Goal: Task Accomplishment & Management: Use online tool/utility

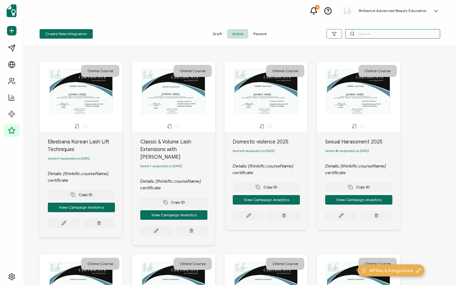
click at [379, 33] on input "text" at bounding box center [392, 33] width 95 height 9
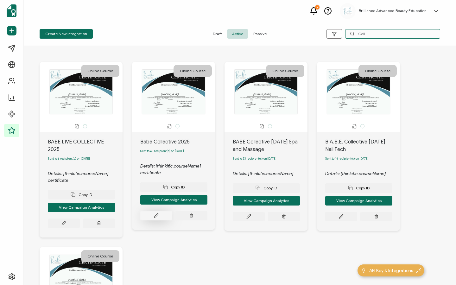
type input "Coll"
click at [147, 213] on button at bounding box center [156, 215] width 32 height 9
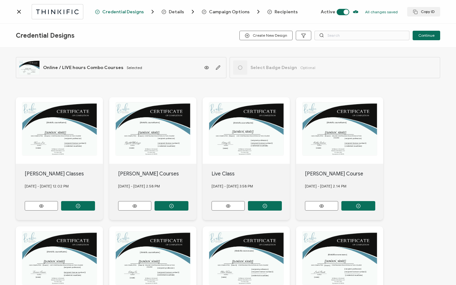
click at [283, 11] on span "Recipients" at bounding box center [286, 11] width 23 height 5
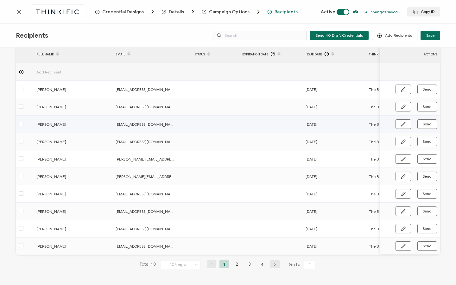
scroll to position [32, 0]
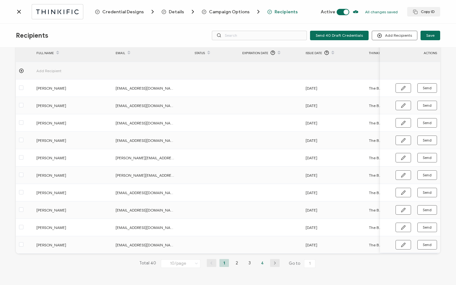
click at [263, 262] on li "4" at bounding box center [261, 263] width 9 height 8
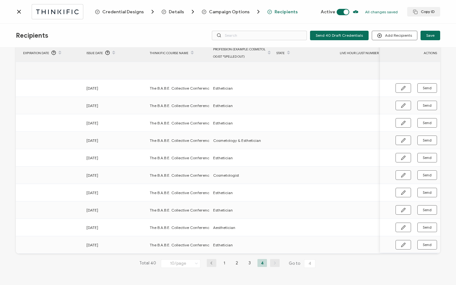
scroll to position [0, 147]
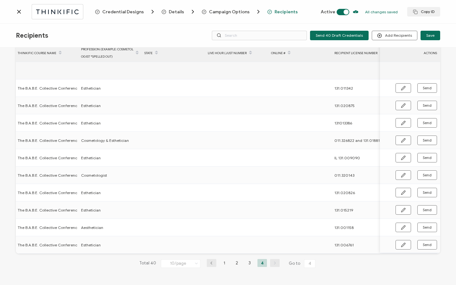
click at [20, 13] on icon at bounding box center [18, 11] width 3 height 3
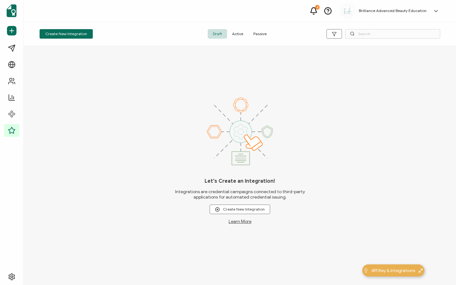
click at [238, 34] on span "Active" at bounding box center [237, 33] width 21 height 9
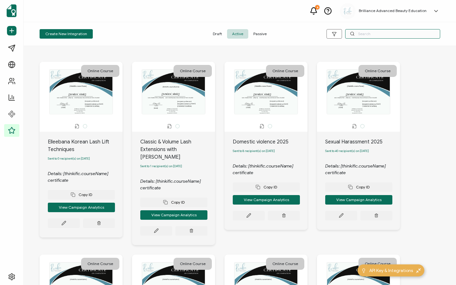
click at [392, 36] on input "text" at bounding box center [392, 33] width 95 height 9
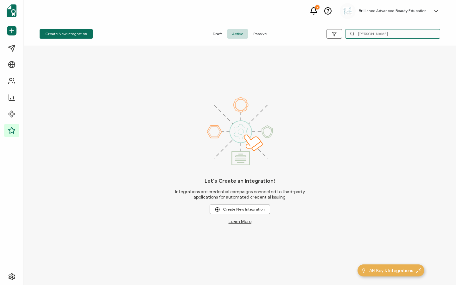
type input "[PERSON_NAME]"
click at [258, 31] on span "Passive" at bounding box center [259, 33] width 23 height 9
click at [247, 36] on span "Active" at bounding box center [237, 33] width 21 height 9
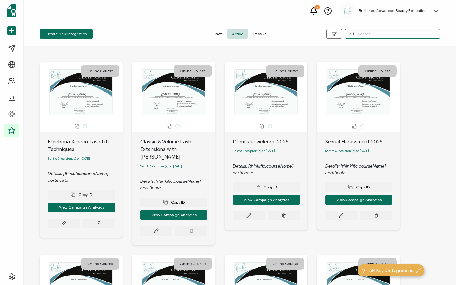
click at [362, 33] on input "text" at bounding box center [392, 33] width 95 height 9
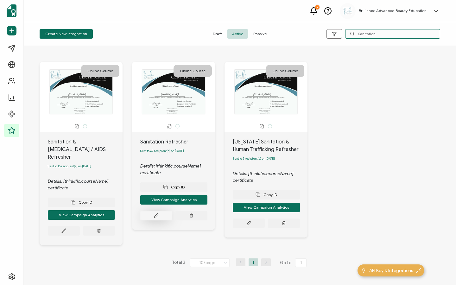
type input "Sanitation"
click at [155, 220] on button at bounding box center [156, 215] width 32 height 9
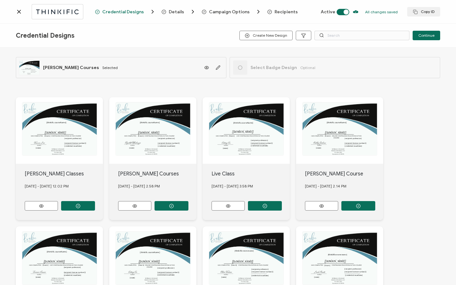
click at [275, 12] on span "Recipients" at bounding box center [286, 11] width 23 height 5
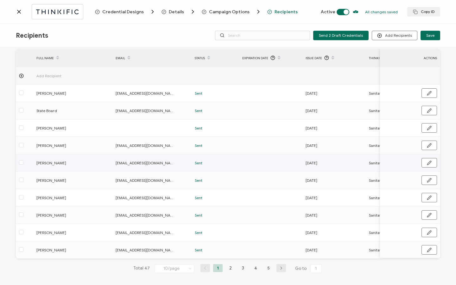
scroll to position [32, 0]
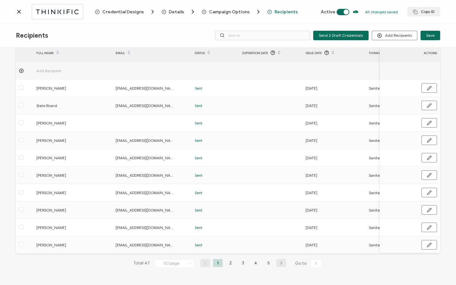
click at [267, 261] on li "5" at bounding box center [268, 263] width 9 height 8
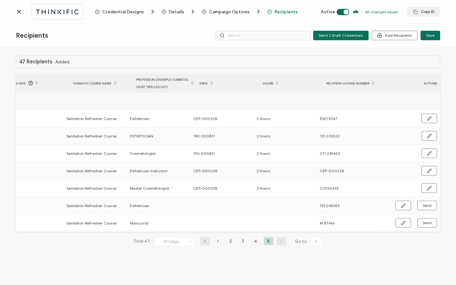
scroll to position [0, 302]
click at [405, 204] on icon "button" at bounding box center [403, 206] width 4 height 4
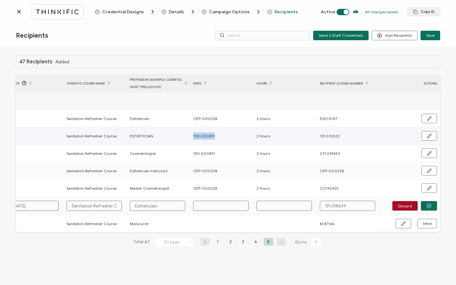
drag, startPoint x: 193, startPoint y: 136, endPoint x: 223, endPoint y: 139, distance: 30.6
click at [223, 139] on div "190.000811" at bounding box center [221, 135] width 63 height 7
copy span "190.000811"
click at [217, 206] on input "text" at bounding box center [220, 206] width 55 height 10
paste input "190.000811"
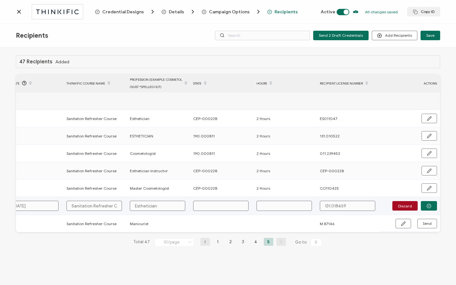
type input "190.000811"
click at [280, 208] on input "text" at bounding box center [283, 206] width 55 height 10
type input "2"
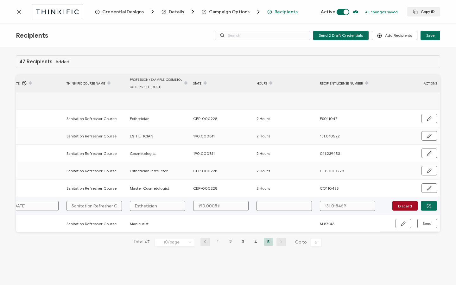
type input "2"
type input "2 H"
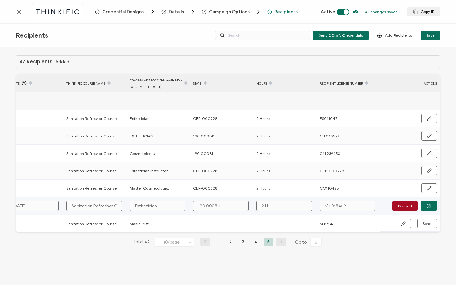
type input "2 Ho"
type input "2 Hou"
type input "2 Hour"
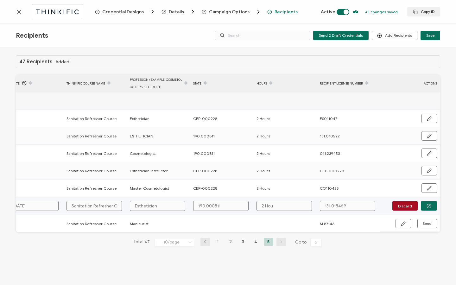
type input "2 Hour"
type input "2 Hours"
click at [429, 210] on button "button" at bounding box center [429, 205] width 16 height 9
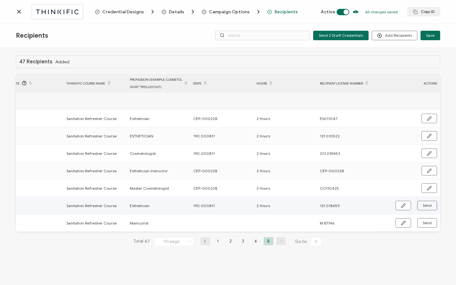
click at [429, 208] on button "Send" at bounding box center [427, 205] width 20 height 9
click at [21, 13] on icon at bounding box center [18, 11] width 3 height 3
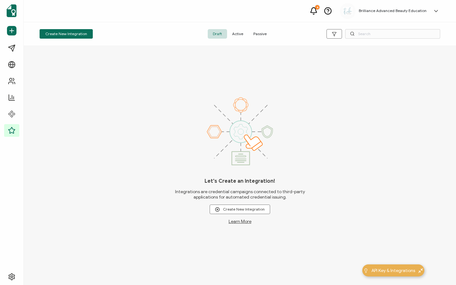
click at [239, 36] on span "Active" at bounding box center [237, 33] width 21 height 9
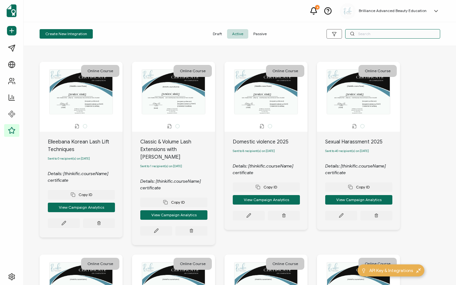
click at [391, 35] on input "text" at bounding box center [392, 33] width 95 height 9
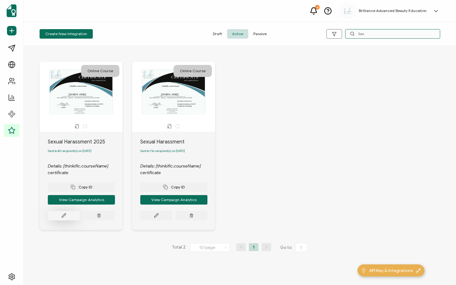
type input "Sex"
click at [70, 218] on button at bounding box center [64, 215] width 32 height 9
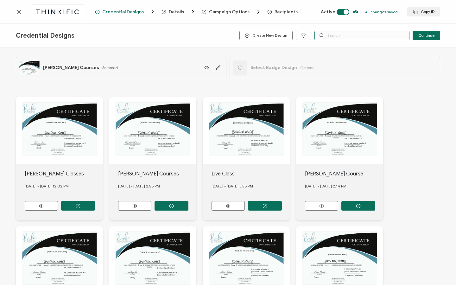
click at [347, 37] on input "text" at bounding box center [361, 35] width 95 height 9
click at [275, 12] on span "Recipients" at bounding box center [286, 11] width 23 height 5
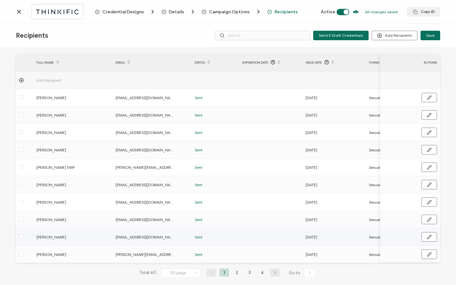
scroll to position [32, 0]
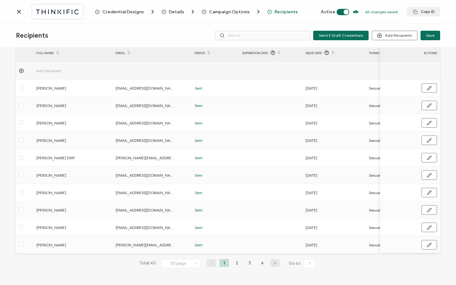
click at [258, 263] on li "4" at bounding box center [261, 263] width 9 height 8
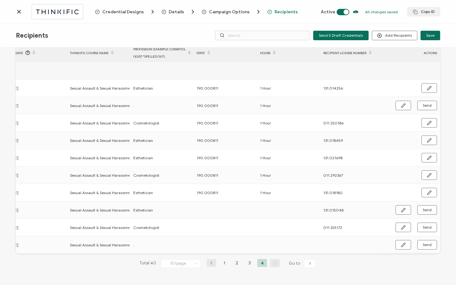
scroll to position [0, 305]
click at [401, 201] on td "Send" at bounding box center [410, 209] width 60 height 17
click at [399, 205] on button "button" at bounding box center [404, 209] width 16 height 9
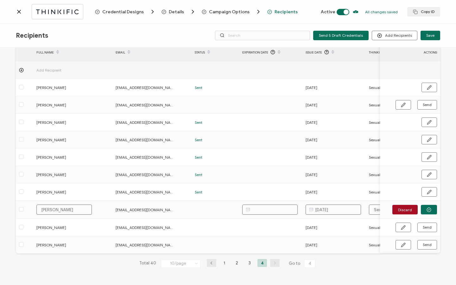
scroll to position [0, 0]
click at [55, 209] on input "[PERSON_NAME]" at bounding box center [63, 210] width 55 height 10
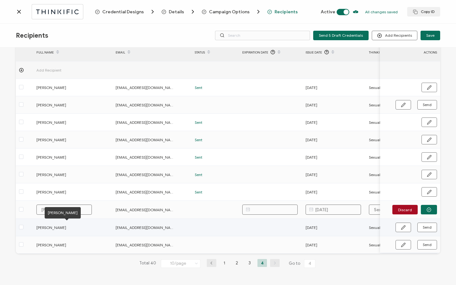
type input "[PERSON_NAME]"
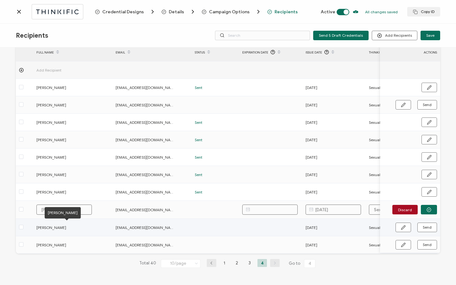
type input "[PERSON_NAME]"
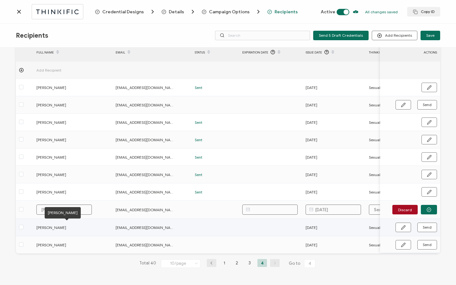
type input "[PERSON_NAME]"
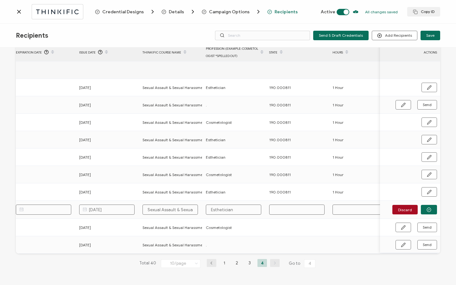
scroll to position [0, 233]
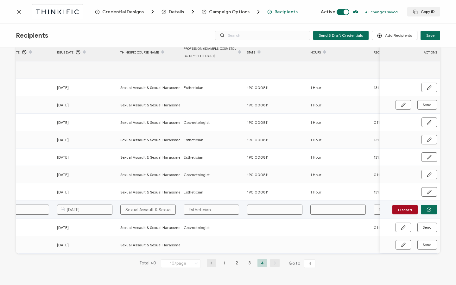
type input "[PERSON_NAME]"
click at [261, 206] on input "text" at bounding box center [274, 210] width 55 height 10
paste input "190.000811"
type input "190.000811"
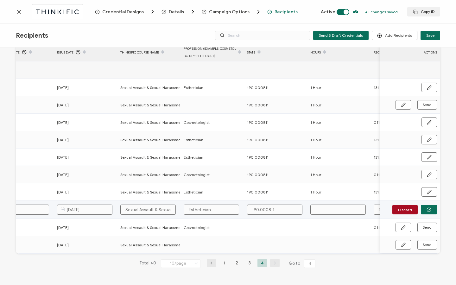
type input "190.000811"
click at [326, 206] on input "text" at bounding box center [337, 210] width 55 height 10
type input "1"
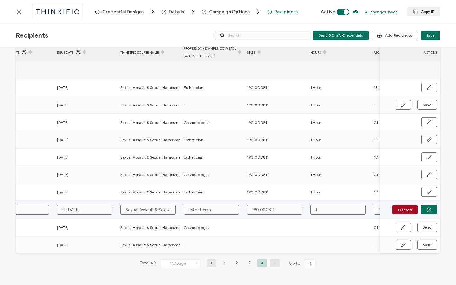
type input "1"
type input "1 H"
type input "1 Ho"
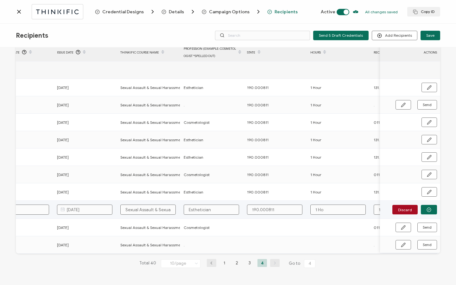
type input "1 Hou"
type input "1 Hour"
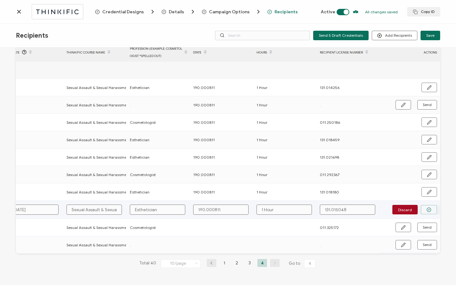
type input "1 Hour"
click at [427, 211] on button "button" at bounding box center [429, 209] width 16 height 9
click at [427, 210] on span "Send" at bounding box center [427, 210] width 9 height 4
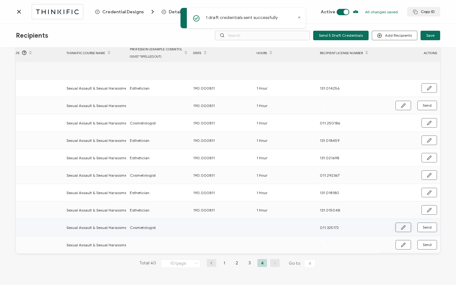
click at [403, 225] on icon "button" at bounding box center [403, 227] width 4 height 4
click at [220, 228] on input "text" at bounding box center [220, 227] width 55 height 10
paste input "190.000811"
type input "190.000811"
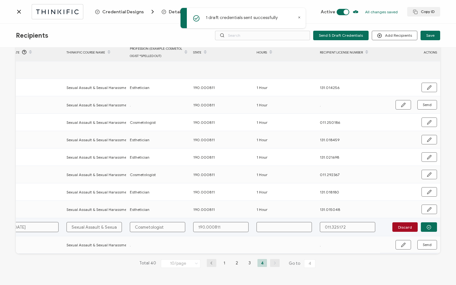
type input "190.000811"
click at [272, 226] on input "text" at bounding box center [283, 227] width 55 height 10
type input "1"
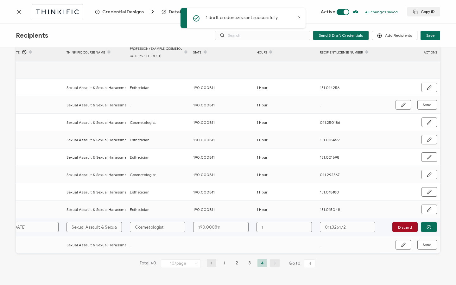
type input "1"
type input "1 H"
type input "1 Ho"
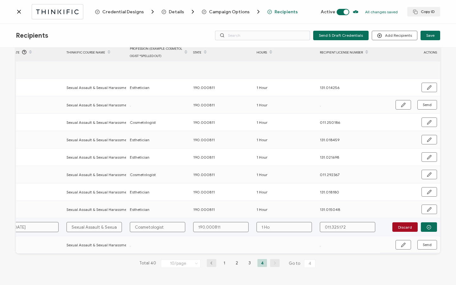
type input "1 Hou"
type input "1 Hour"
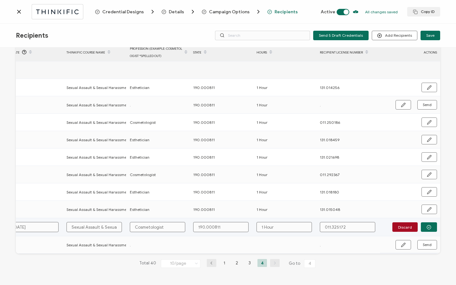
click at [430, 228] on button "button" at bounding box center [429, 226] width 16 height 9
click at [428, 227] on span "Send" at bounding box center [427, 227] width 9 height 4
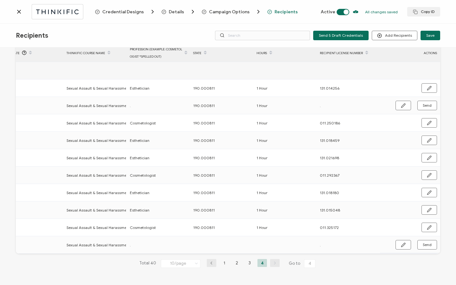
click at [17, 11] on icon at bounding box center [19, 12] width 6 height 6
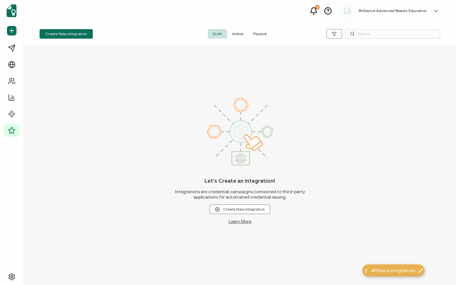
drag, startPoint x: 233, startPoint y: 36, endPoint x: 267, endPoint y: 41, distance: 34.2
click at [234, 36] on span "Active" at bounding box center [237, 33] width 21 height 9
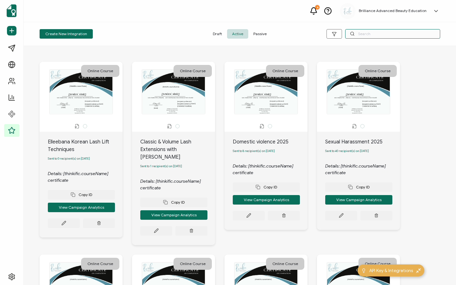
click at [406, 31] on input "text" at bounding box center [392, 33] width 95 height 9
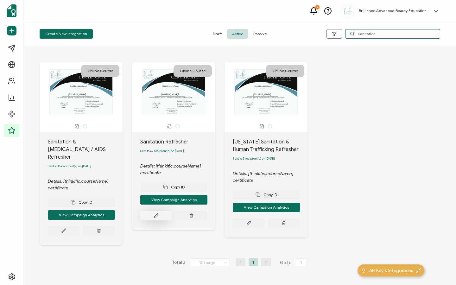
type input "Sanitation"
click at [155, 218] on icon at bounding box center [156, 215] width 5 height 5
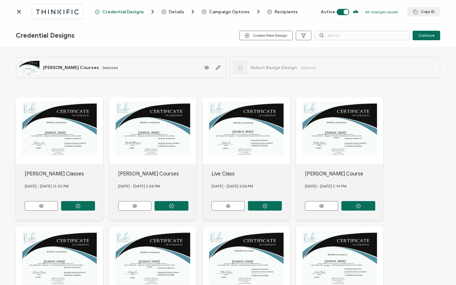
click at [276, 13] on span "Recipients" at bounding box center [286, 11] width 23 height 5
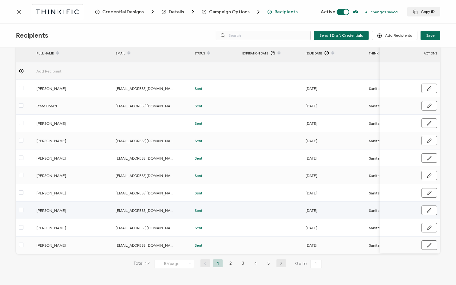
scroll to position [32, 0]
click at [267, 263] on li "5" at bounding box center [268, 263] width 9 height 8
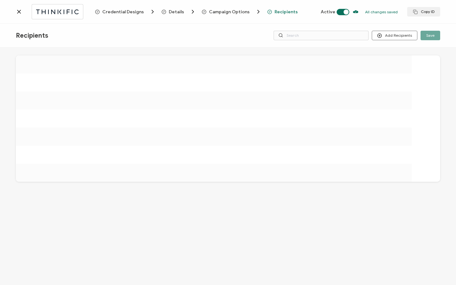
scroll to position [0, 0]
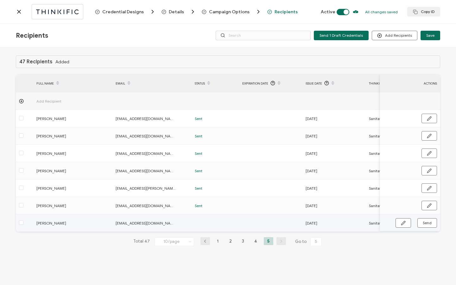
drag, startPoint x: 231, startPoint y: 231, endPoint x: 286, endPoint y: 227, distance: 55.6
click at [286, 227] on tr "[PERSON_NAME] [EMAIL_ADDRESS][DOMAIN_NAME] [DATE] Sanitation Refresher Course M…" at bounding box center [379, 222] width 727 height 17
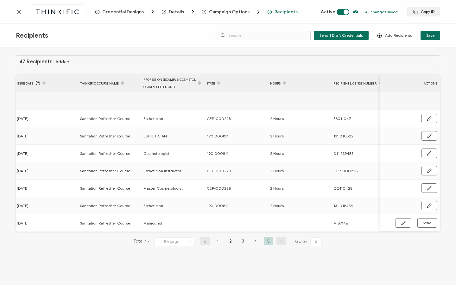
scroll to position [0, 302]
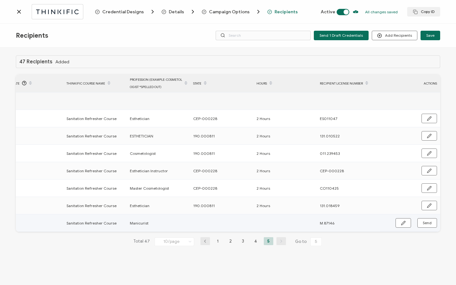
drag, startPoint x: 401, startPoint y: 226, endPoint x: 382, endPoint y: 227, distance: 19.7
click at [401, 226] on button "button" at bounding box center [404, 222] width 16 height 9
drag, startPoint x: 192, startPoint y: 204, endPoint x: 229, endPoint y: 205, distance: 36.4
click at [229, 205] on div "190.000811" at bounding box center [221, 205] width 63 height 7
copy span "190.000811"
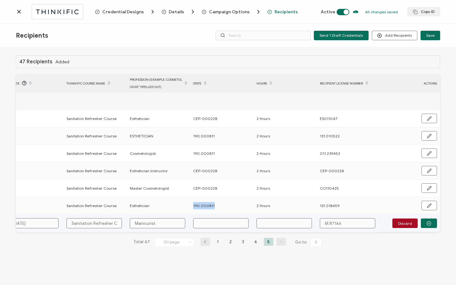
drag, startPoint x: 210, startPoint y: 207, endPoint x: 211, endPoint y: 224, distance: 16.8
click at [210, 225] on tbody "Add Recipient [PERSON_NAME] [PERSON_NAME][EMAIL_ADDRESS][DOMAIN_NAME] Sent [DAT…" at bounding box center [76, 162] width 727 height 140
paste input "190.000811"
type input "190.000811"
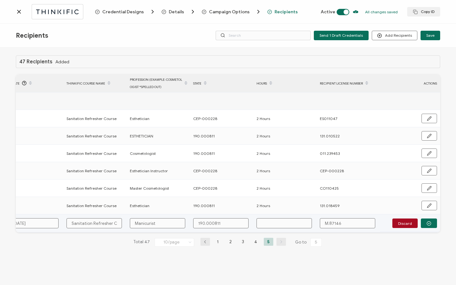
type input "190.000811"
click at [278, 227] on input "text" at bounding box center [283, 223] width 55 height 10
type input "2"
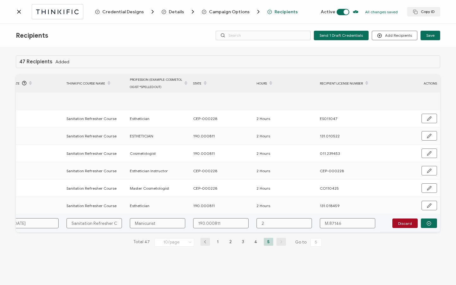
type input "2"
type input "2 H"
type input "2 Ho"
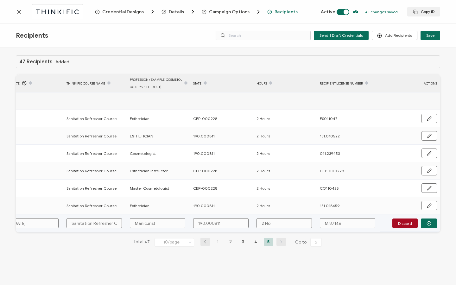
type input "2 Hou"
type input "2 Hour"
type input "2 Hours"
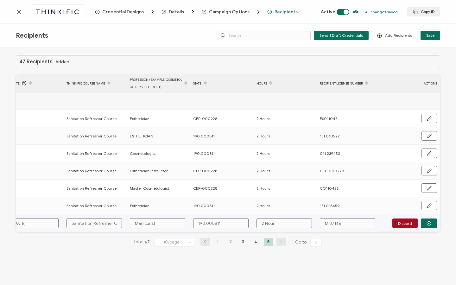
type input "2 Hours"
click at [424, 222] on button "button" at bounding box center [429, 222] width 16 height 9
click at [424, 222] on span "Send" at bounding box center [427, 223] width 9 height 4
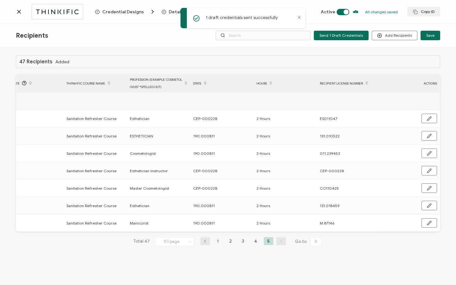
click at [16, 13] on div "Credential Designs Details Campaign Options Recipients Active All changes saved…" at bounding box center [228, 12] width 456 height 24
click at [18, 11] on icon at bounding box center [18, 11] width 3 height 3
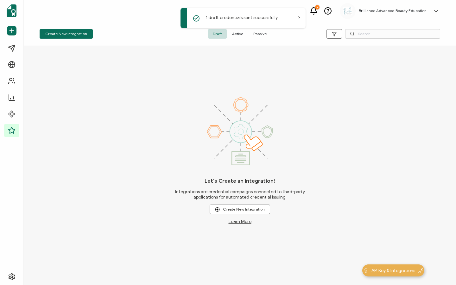
click at [232, 34] on span "Active" at bounding box center [237, 33] width 21 height 9
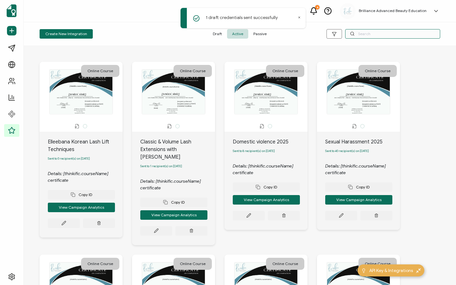
click at [381, 36] on input "text" at bounding box center [392, 33] width 95 height 9
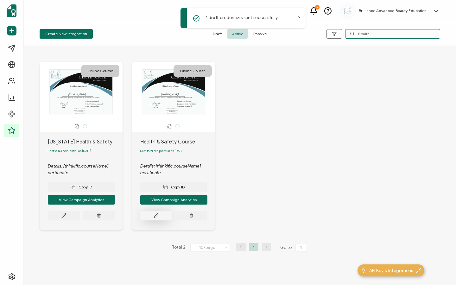
type input "Health"
click at [149, 214] on button at bounding box center [156, 215] width 32 height 9
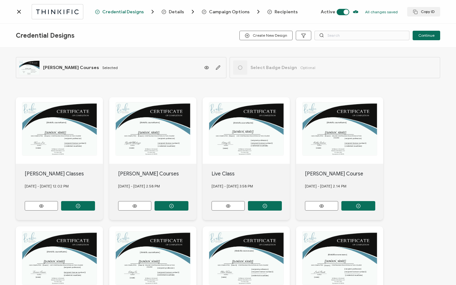
click at [275, 12] on span "Recipients" at bounding box center [286, 11] width 23 height 5
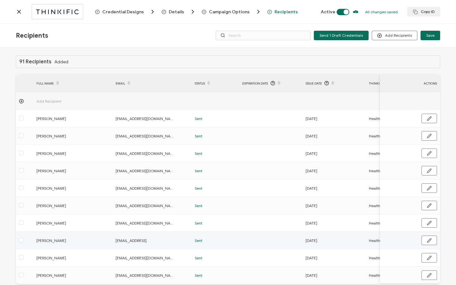
scroll to position [32, 0]
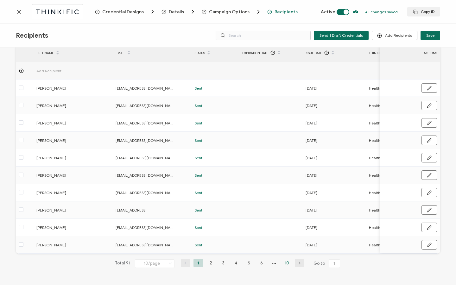
click at [286, 261] on li "10" at bounding box center [286, 263] width 9 height 8
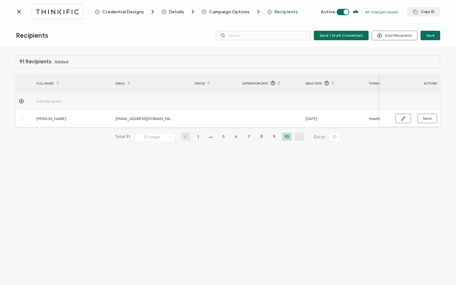
drag, startPoint x: 241, startPoint y: 129, endPoint x: 266, endPoint y: 132, distance: 25.8
click at [269, 132] on div "91 Recipients Added FULL NAME EMAIL Status Expiration Date Issue Date Thinkific…" at bounding box center [228, 103] width 424 height 96
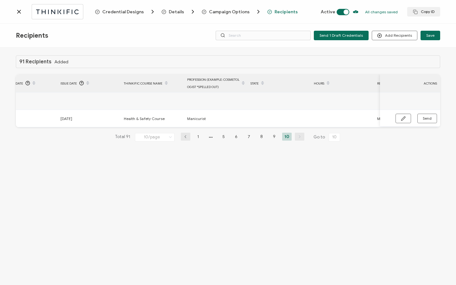
scroll to position [0, 256]
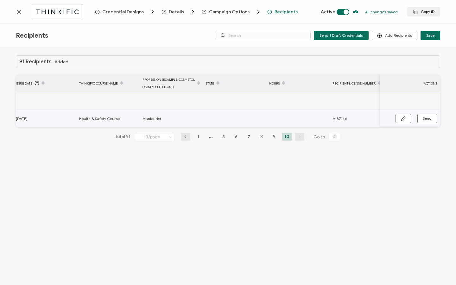
drag, startPoint x: 405, startPoint y: 121, endPoint x: 321, endPoint y: 103, distance: 85.5
click at [405, 121] on icon "button" at bounding box center [403, 118] width 5 height 5
click at [224, 121] on input "text" at bounding box center [233, 119] width 55 height 10
paste input "190.000811"
type input "190.000811"
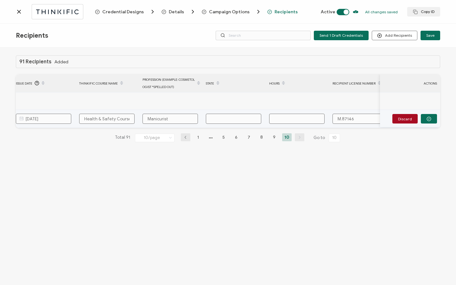
type input "190.000811"
click at [293, 121] on input "text" at bounding box center [296, 119] width 55 height 10
type input "3"
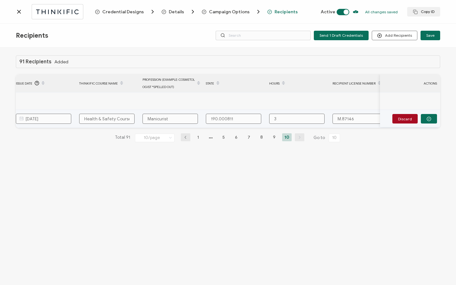
type input "3"
type input "3 H"
type input "3 Ho"
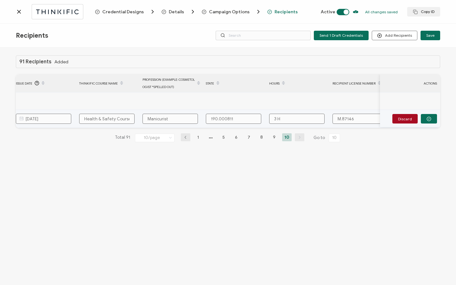
type input "3 Ho"
type input "3 Hou"
type input "3 Hour"
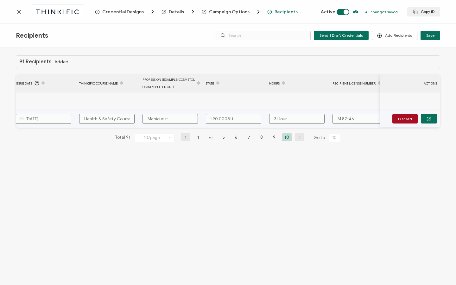
type input "3 Hours"
click at [433, 124] on td "Discard" at bounding box center [410, 119] width 60 height 18
click at [431, 122] on button "button" at bounding box center [429, 118] width 16 height 9
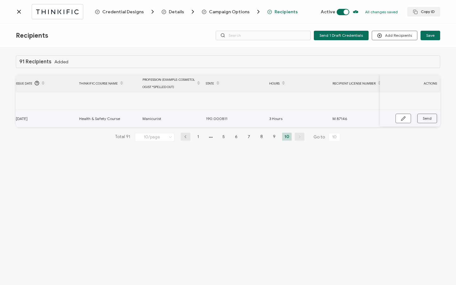
click at [431, 119] on span "Send" at bounding box center [427, 119] width 9 height 4
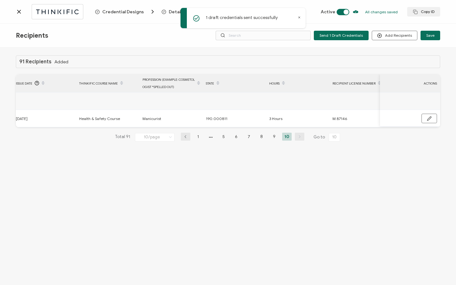
click at [22, 12] on icon at bounding box center [19, 12] width 6 height 6
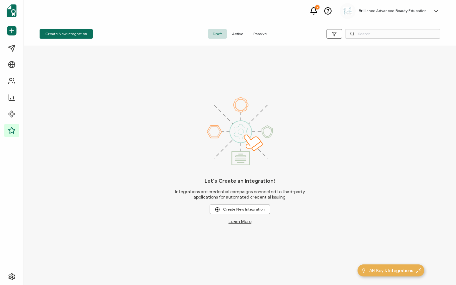
drag, startPoint x: 234, startPoint y: 33, endPoint x: 226, endPoint y: 34, distance: 8.0
click at [231, 34] on span "Active" at bounding box center [237, 33] width 21 height 9
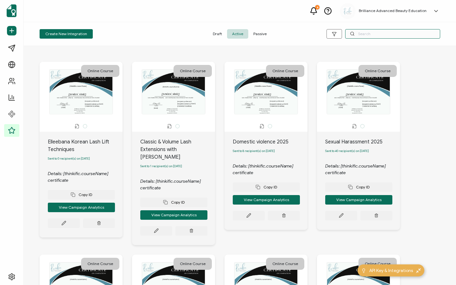
click at [358, 30] on input "text" at bounding box center [392, 33] width 95 height 9
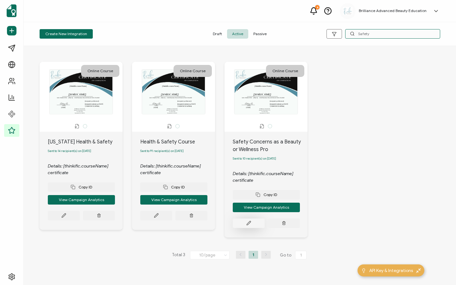
type input "Safety"
click at [240, 228] on button at bounding box center [249, 222] width 32 height 9
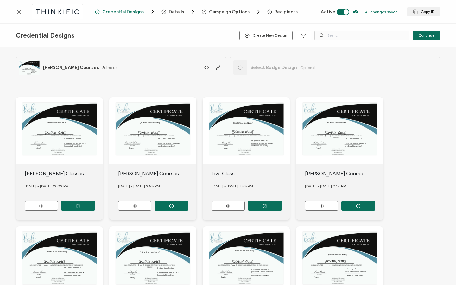
click at [288, 15] on span "Recipients" at bounding box center [282, 12] width 30 height 6
click at [277, 12] on span "Recipients" at bounding box center [286, 11] width 23 height 5
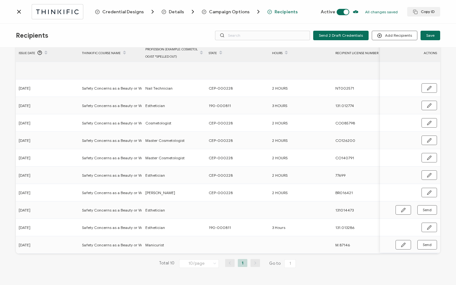
scroll to position [0, 305]
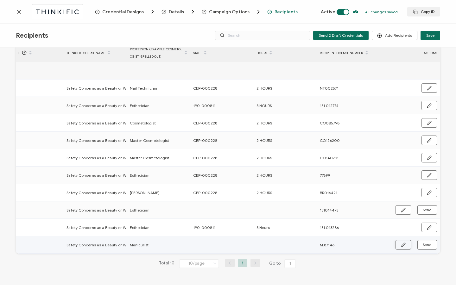
click at [401, 245] on icon "button" at bounding box center [403, 245] width 5 height 5
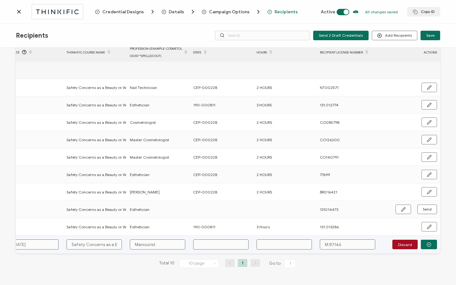
click at [208, 245] on input "text" at bounding box center [220, 244] width 55 height 10
paste input "190.000811"
type input "190.000811"
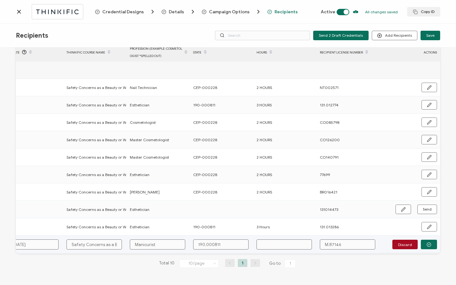
click at [265, 244] on input "text" at bounding box center [283, 244] width 55 height 10
type input "3"
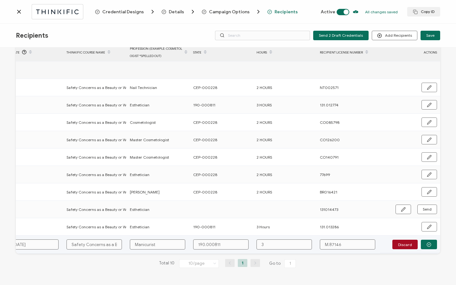
type input "3 H"
type input "3 Ho"
type input "3 Hou"
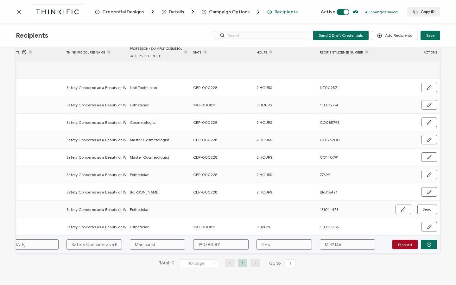
type input "3 Hou"
type input "3 Hour"
type input "3 Hours"
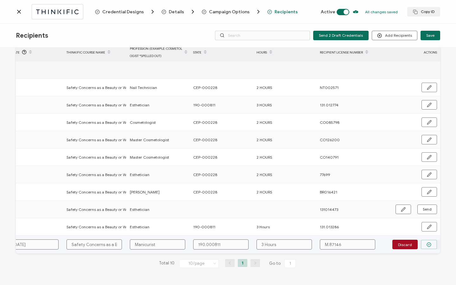
type input "3 Hours"
click at [427, 242] on icon "button" at bounding box center [429, 244] width 5 height 5
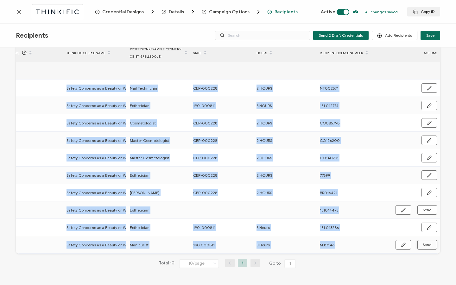
drag, startPoint x: 277, startPoint y: 253, endPoint x: 242, endPoint y: 254, distance: 34.5
click at [242, 254] on div "10 Recipients Added FULL NAME EMAIL Status Expiration Date Issue Date Thinkific…" at bounding box center [228, 151] width 424 height 253
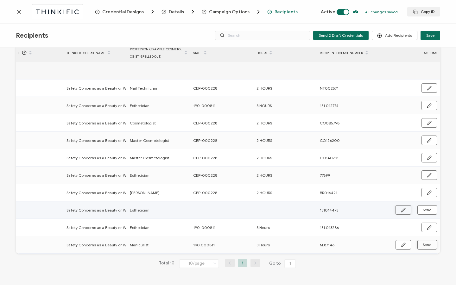
click at [402, 210] on icon "button" at bounding box center [403, 210] width 5 height 5
click at [207, 207] on input "text" at bounding box center [220, 210] width 55 height 10
paste input "190.000811"
type input "190.000811"
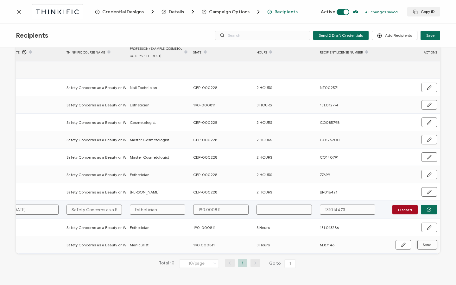
type input "190.000811"
click at [266, 207] on input "text" at bounding box center [283, 210] width 55 height 10
type input "3"
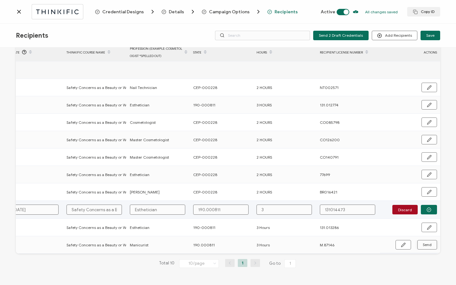
type input "3"
type input "3 H"
type input "3 Ho"
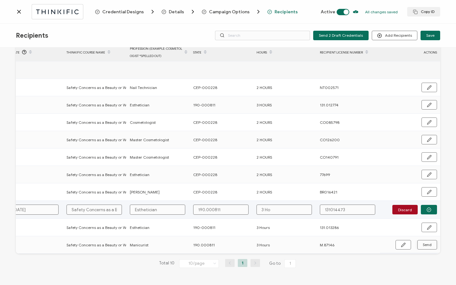
type input "3 Hou"
type input "3 Hour"
type input "3 Hours"
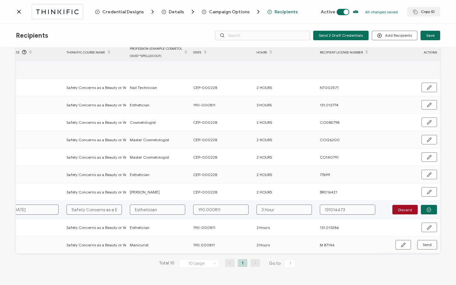
type input "3 Hours"
click at [329, 209] on input "131014473" at bounding box center [347, 210] width 55 height 10
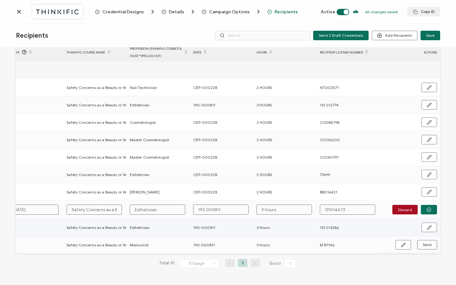
type input "131.014473"
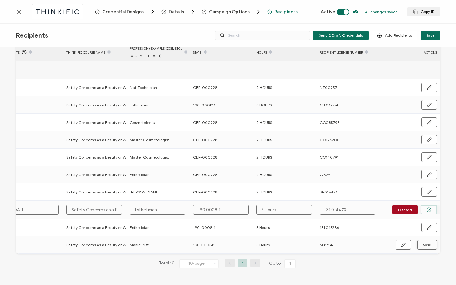
type input "131.014473"
click at [432, 212] on button "button" at bounding box center [429, 209] width 16 height 9
click at [432, 212] on button "Send" at bounding box center [427, 209] width 20 height 9
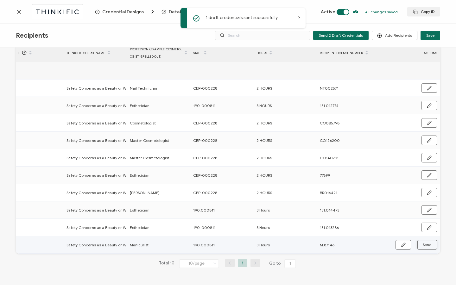
click at [424, 243] on span "Send" at bounding box center [427, 245] width 9 height 4
